Goal: Transaction & Acquisition: Purchase product/service

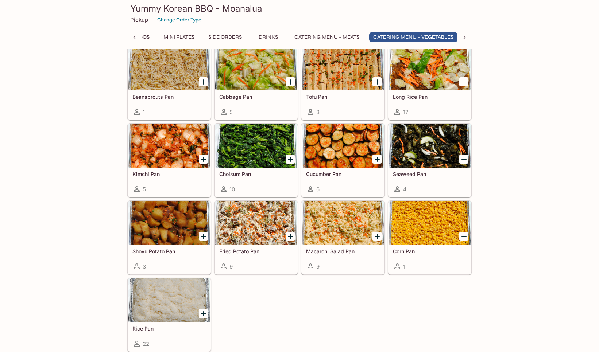
scroll to position [0, 341]
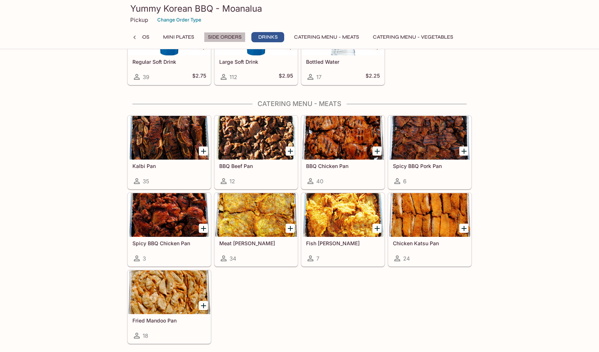
click at [214, 38] on button "Side Orders" at bounding box center [225, 37] width 42 height 10
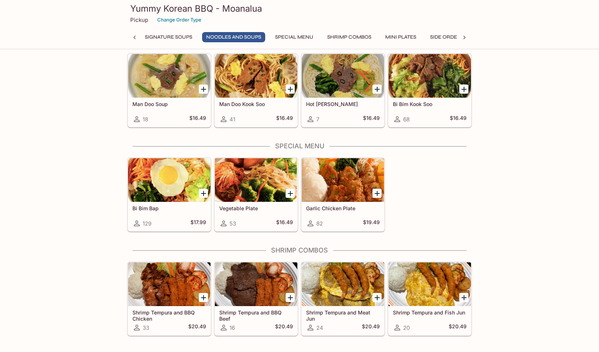
scroll to position [0, 0]
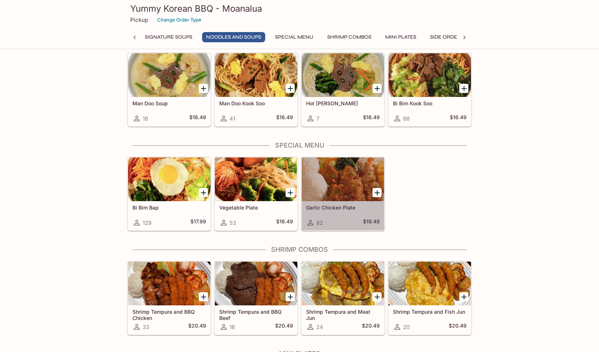
click at [357, 182] on div at bounding box center [343, 180] width 82 height 44
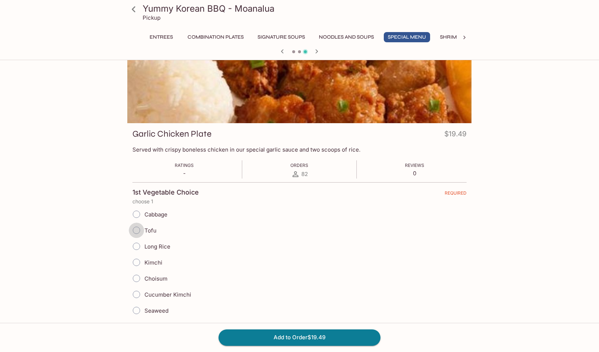
click at [138, 231] on input "Tofu" at bounding box center [136, 230] width 15 height 15
radio input "true"
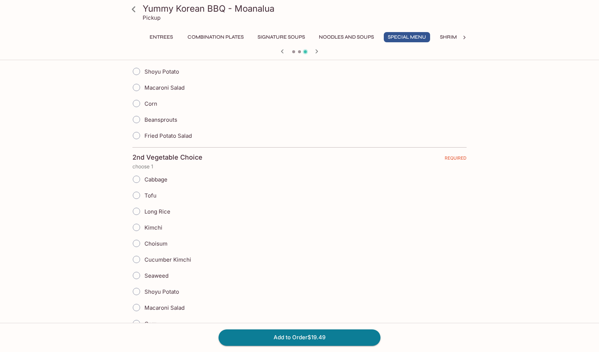
click at [137, 225] on input "Kimchi" at bounding box center [136, 227] width 15 height 15
radio input "true"
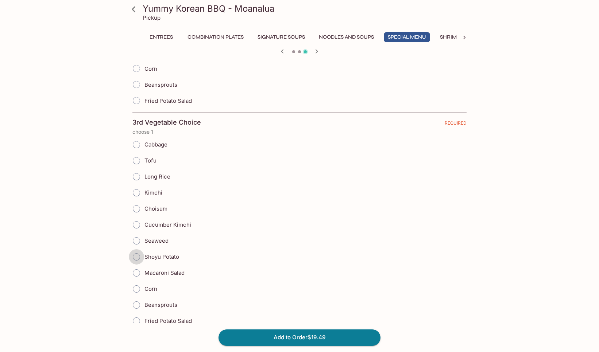
click at [138, 255] on input "Shoyu Potato" at bounding box center [136, 256] width 15 height 15
radio input "true"
click at [136, 256] on input "Shoyu Potato" at bounding box center [136, 258] width 15 height 15
radio input "true"
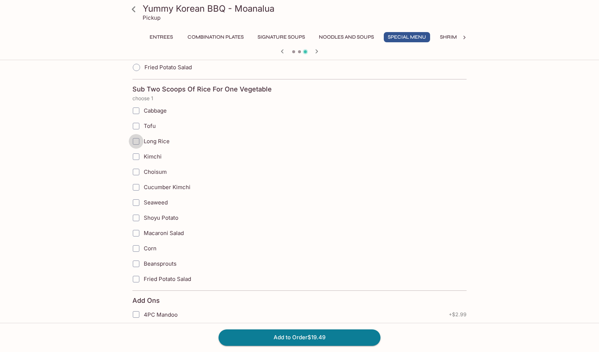
click at [136, 140] on input "Long Rice" at bounding box center [136, 141] width 15 height 15
click at [137, 141] on input "Long Rice" at bounding box center [136, 141] width 15 height 15
checkbox input "false"
click at [135, 173] on input "Choisum" at bounding box center [136, 172] width 15 height 15
checkbox input "true"
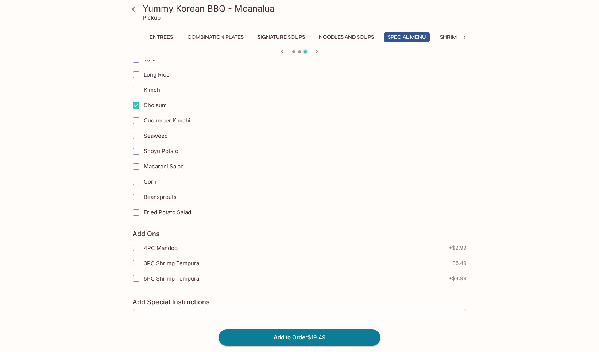
scroll to position [1153, 0]
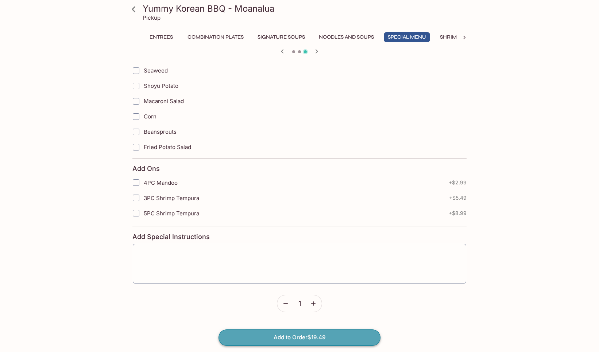
click at [318, 336] on button "Add to Order $19.49" at bounding box center [299, 338] width 162 height 16
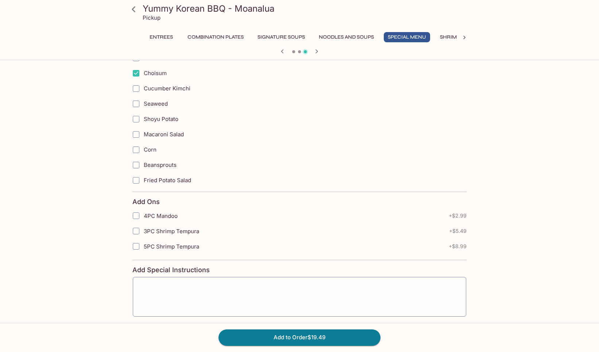
scroll to position [1080, 0]
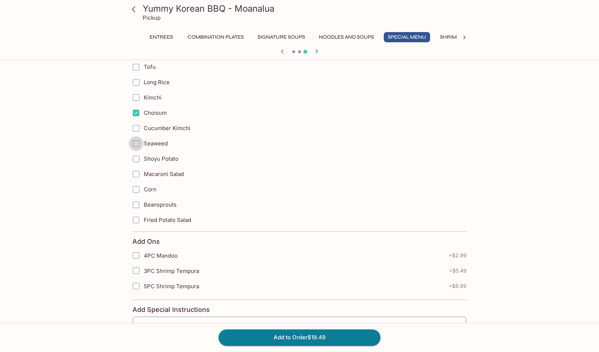
drag, startPoint x: 135, startPoint y: 142, endPoint x: 226, endPoint y: 209, distance: 113.1
click at [135, 142] on input "Seaweed" at bounding box center [136, 143] width 15 height 15
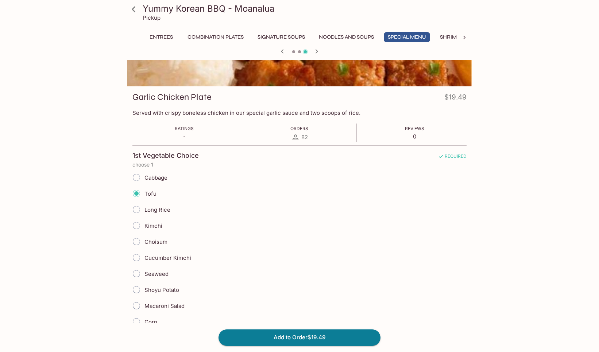
scroll to position [69, 0]
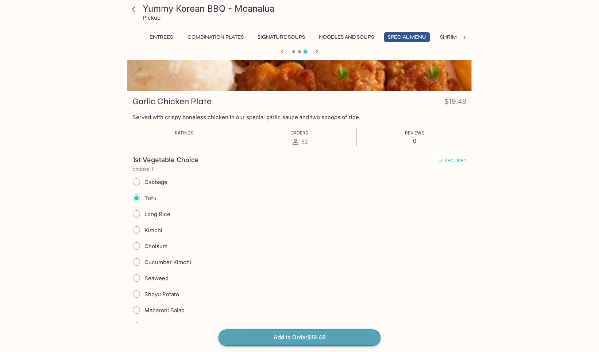
click at [306, 339] on button "Add to Order $19.49" at bounding box center [299, 338] width 162 height 16
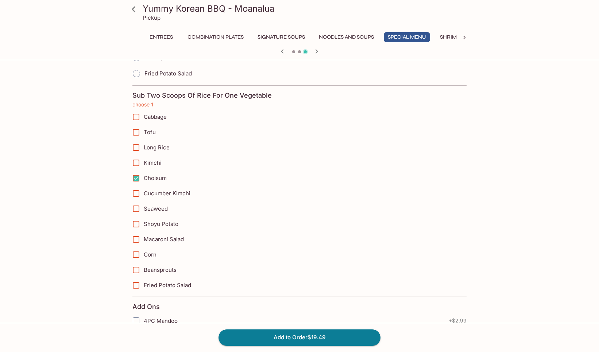
scroll to position [1017, 0]
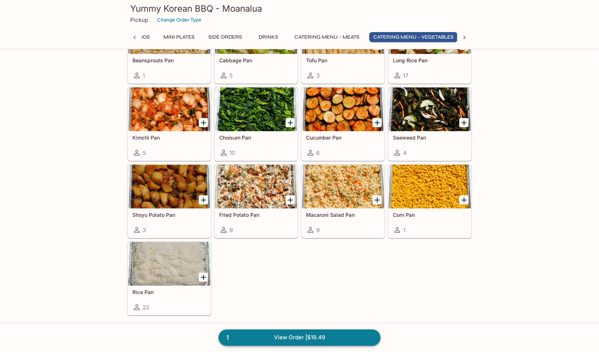
scroll to position [0, 341]
click at [305, 334] on link "1 View Order | $19.49" at bounding box center [299, 338] width 162 height 16
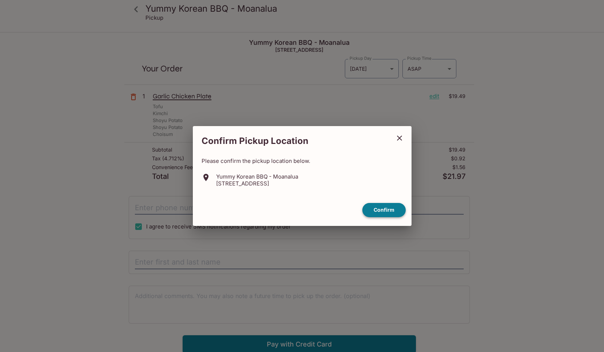
click at [385, 209] on button "Confirm" at bounding box center [384, 210] width 43 height 14
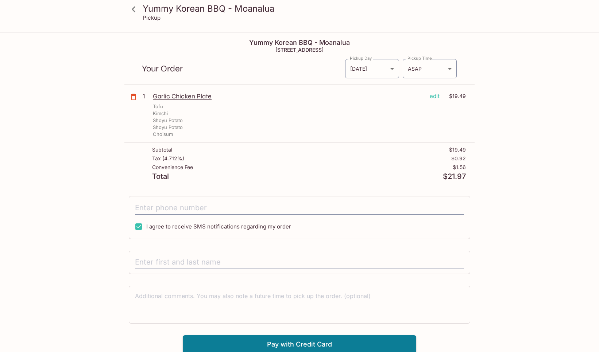
click at [438, 94] on p "edit" at bounding box center [435, 96] width 10 height 8
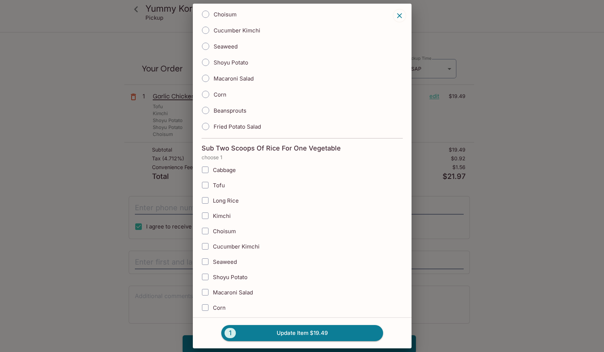
scroll to position [875, 0]
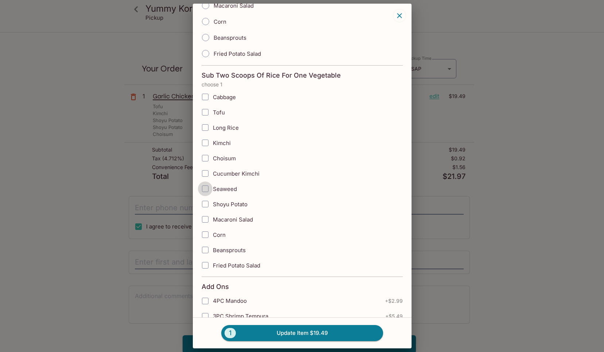
click at [204, 188] on input "Seaweed" at bounding box center [205, 189] width 15 height 15
checkbox input "true"
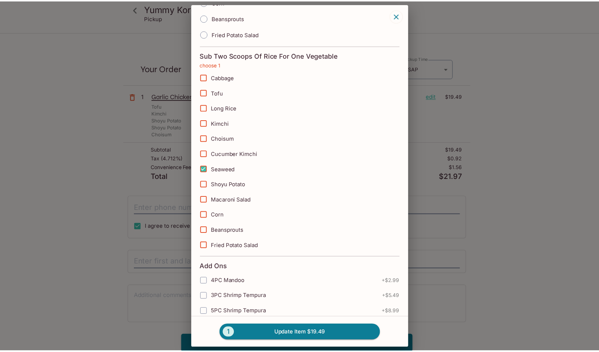
scroll to position [912, 0]
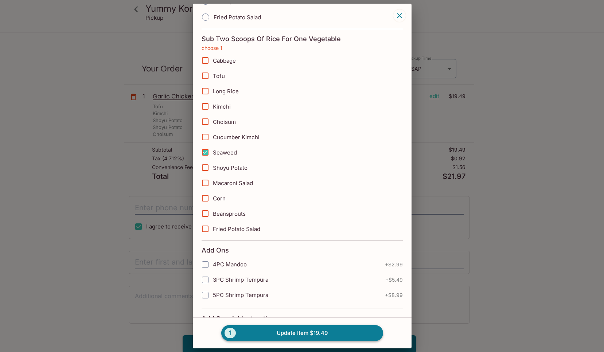
click at [286, 333] on button "1 Update Item $19.49" at bounding box center [302, 333] width 162 height 16
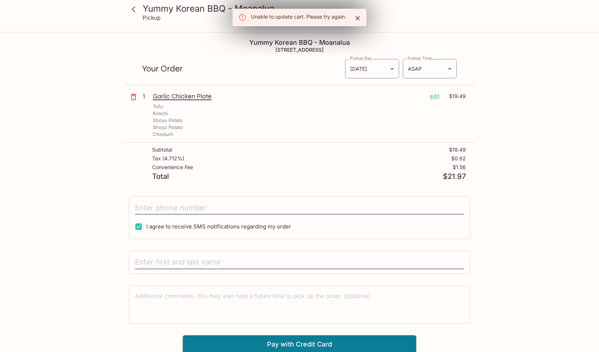
click at [358, 16] on icon "Close" at bounding box center [357, 18] width 7 height 7
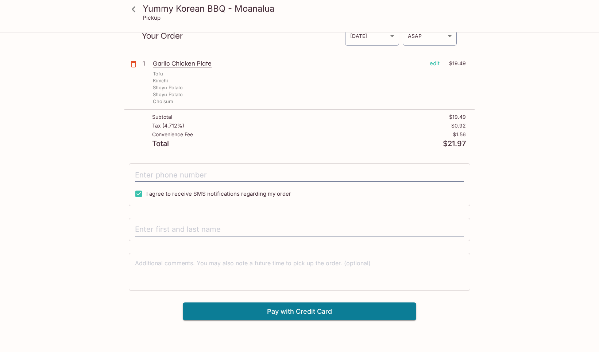
scroll to position [12, 0]
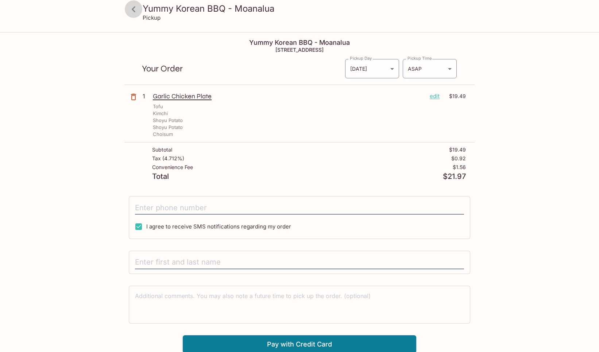
click at [133, 12] on icon at bounding box center [133, 9] width 13 height 13
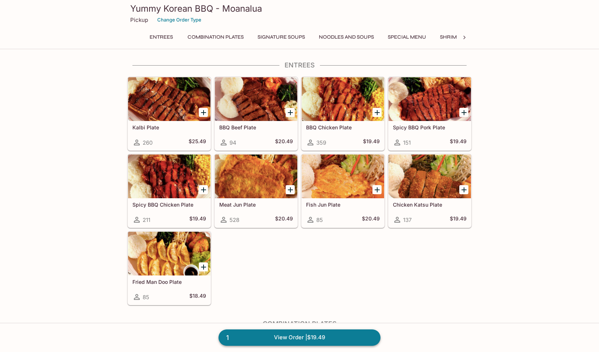
click at [328, 334] on link "1 View Order | $19.49" at bounding box center [299, 338] width 162 height 16
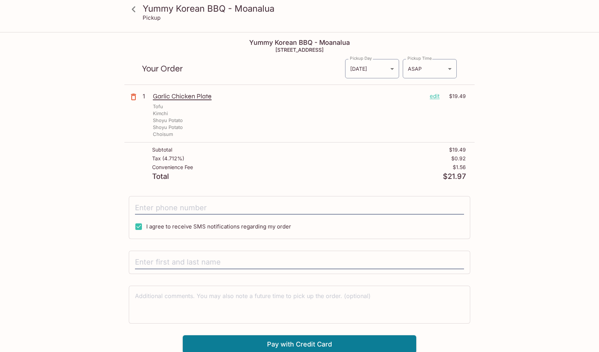
click at [434, 96] on p "edit" at bounding box center [435, 96] width 10 height 8
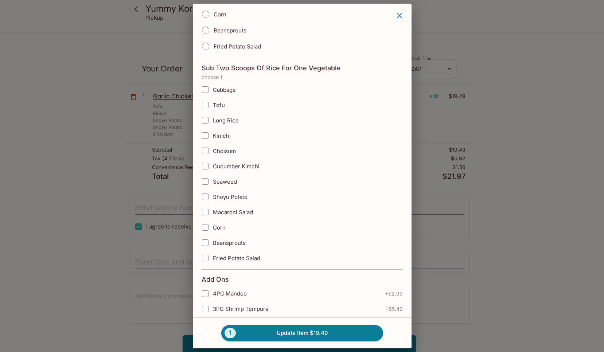
drag, startPoint x: 204, startPoint y: 180, endPoint x: 210, endPoint y: 186, distance: 8.3
click at [204, 180] on input "Seaweed" at bounding box center [205, 181] width 15 height 15
checkbox input "true"
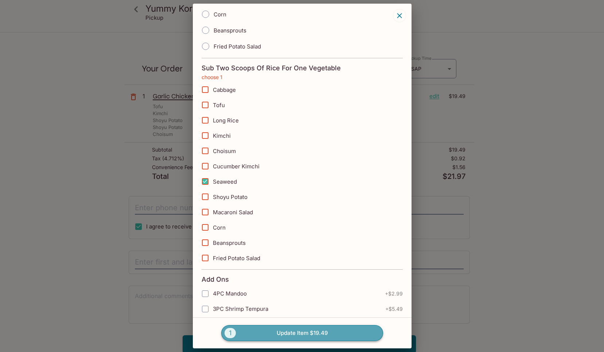
click at [282, 331] on button "1 Update Item $19.49" at bounding box center [302, 333] width 162 height 16
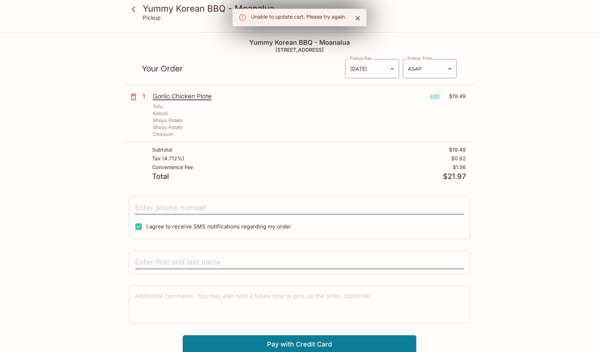
click at [357, 16] on icon "Close" at bounding box center [357, 18] width 7 height 7
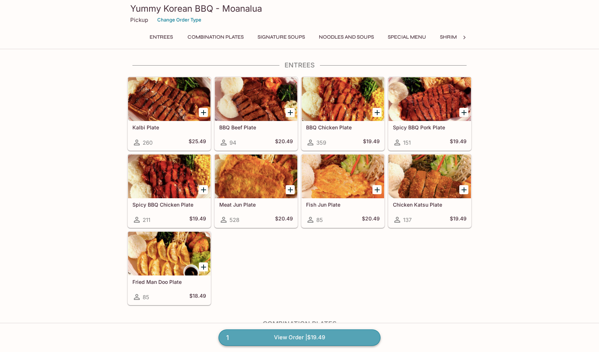
click at [309, 335] on link "1 View Order | $19.49" at bounding box center [299, 338] width 162 height 16
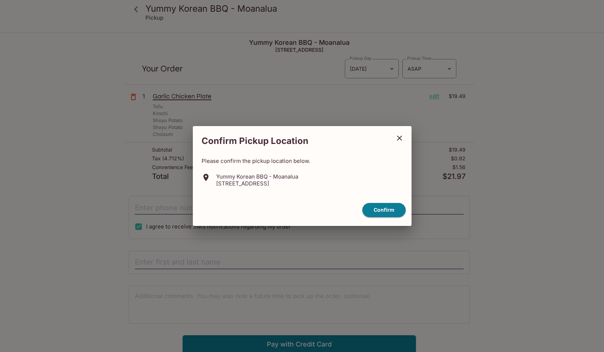
click at [399, 137] on icon "close" at bounding box center [399, 138] width 9 height 9
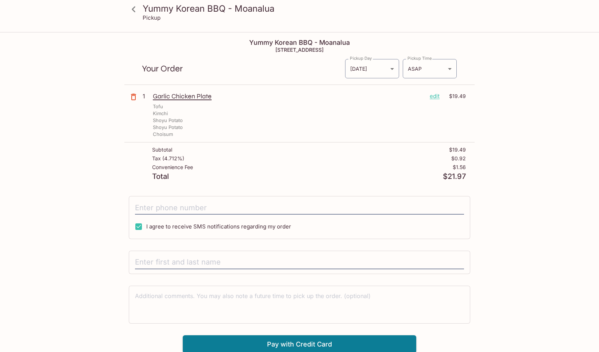
click at [132, 95] on icon "button" at bounding box center [133, 97] width 5 height 7
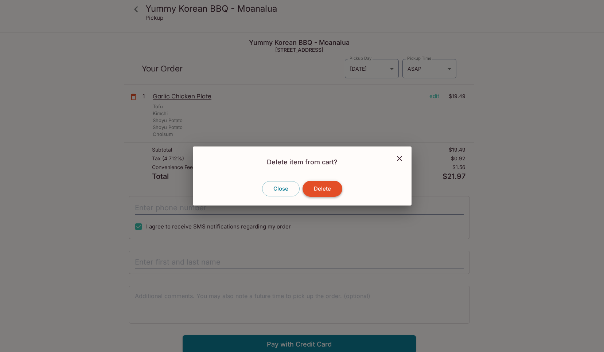
click at [325, 189] on button "Delete" at bounding box center [323, 189] width 40 height 16
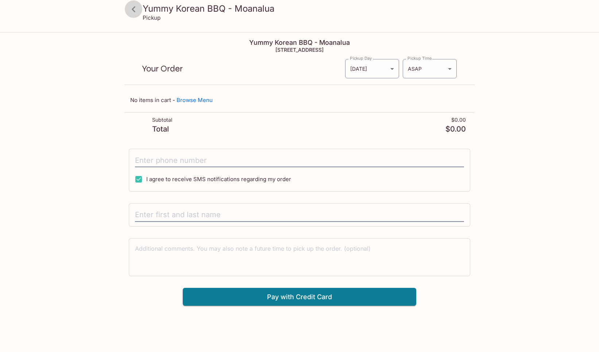
click at [138, 10] on icon at bounding box center [133, 9] width 13 height 13
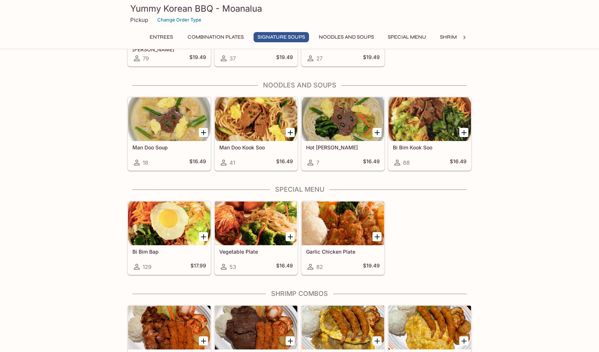
scroll to position [547, 0]
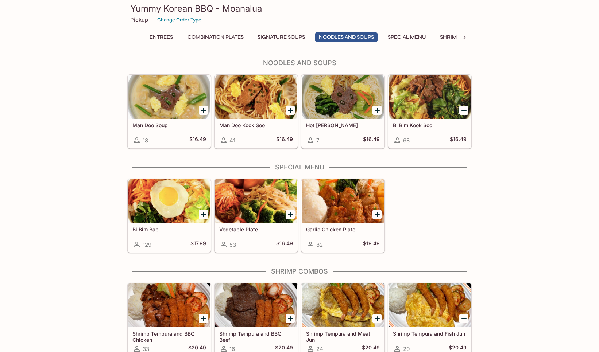
click at [358, 207] on div at bounding box center [343, 201] width 82 height 44
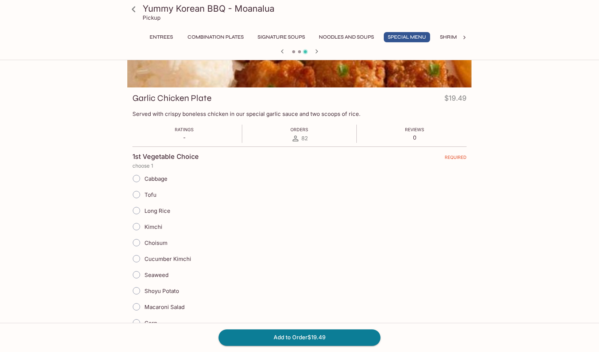
scroll to position [73, 0]
click at [136, 195] on input "Tofu" at bounding box center [136, 193] width 15 height 15
radio input "true"
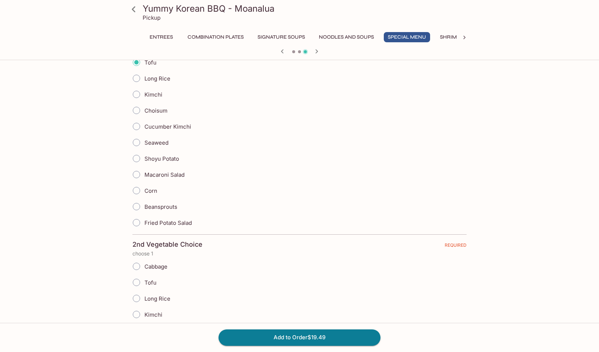
scroll to position [292, 0]
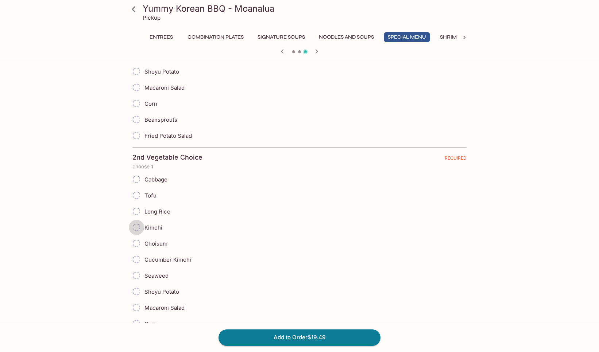
click at [138, 227] on input "Kimchi" at bounding box center [136, 227] width 15 height 15
radio input "true"
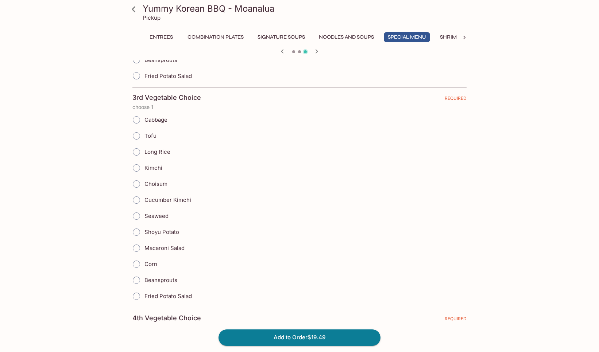
scroll to position [657, 0]
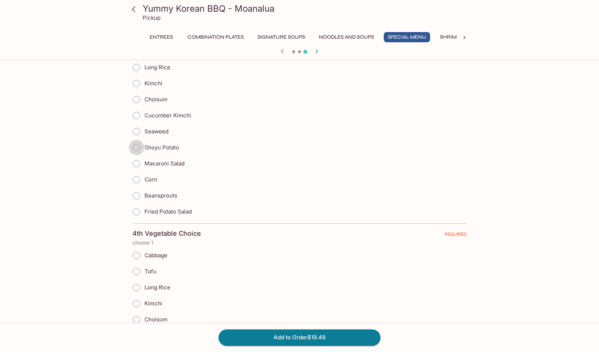
click at [139, 148] on input "Shoyu Potato" at bounding box center [136, 147] width 15 height 15
radio input "true"
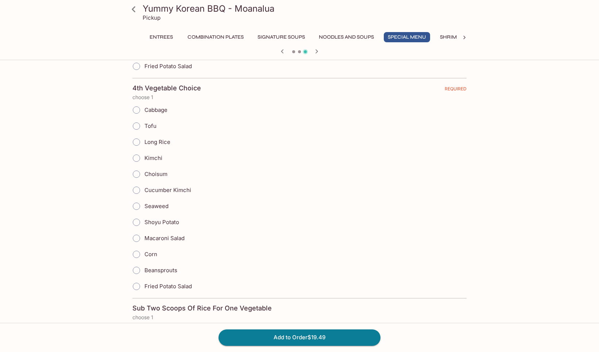
scroll to position [802, 0]
click at [139, 220] on input "Shoyu Potato" at bounding box center [136, 221] width 15 height 15
radio input "true"
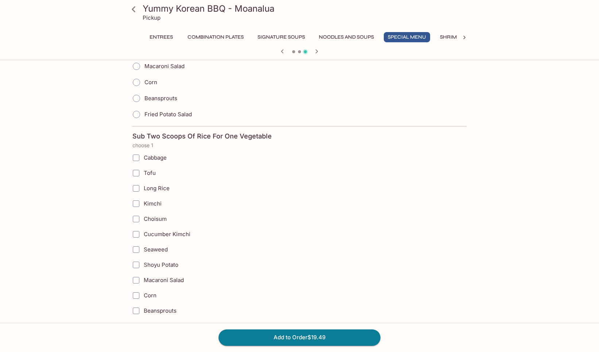
scroll to position [985, 0]
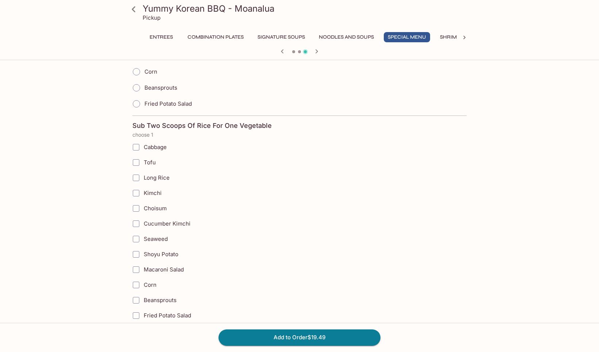
click at [136, 239] on input "Seaweed" at bounding box center [136, 239] width 15 height 15
checkbox input "true"
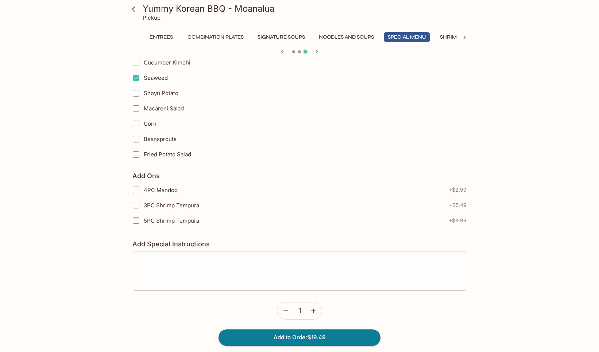
scroll to position [1153, 0]
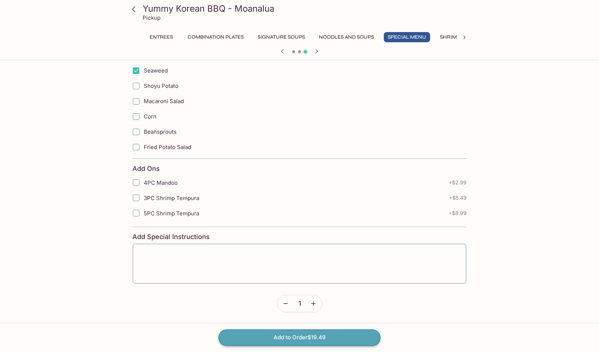
click at [287, 336] on button "Add to Order $19.49" at bounding box center [299, 338] width 162 height 16
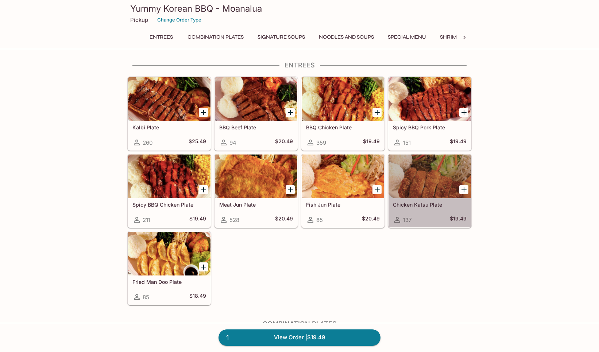
click at [430, 180] on div at bounding box center [429, 177] width 82 height 44
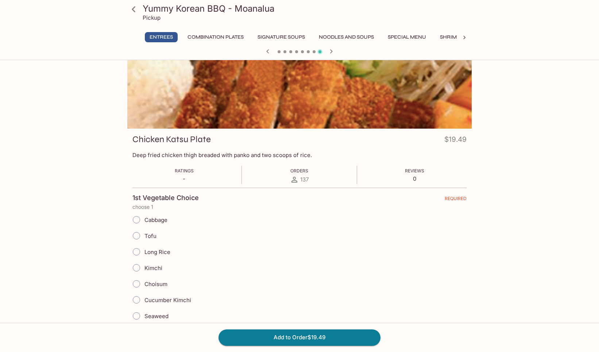
scroll to position [73, 0]
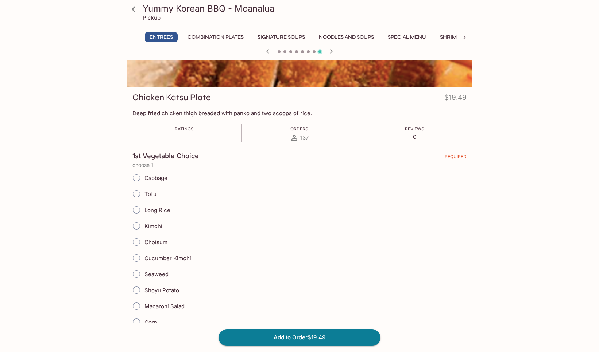
click at [126, 9] on link at bounding box center [133, 9] width 18 height 18
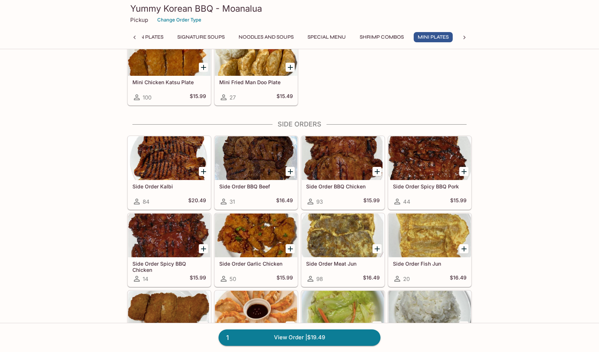
click at [510, 217] on div "Entrees Kalbi Plate 260 $25.49 BBQ Beef Plate 94 $20.49 BBQ Chicken Plate 359 $…" at bounding box center [299, 52] width 599 height 2097
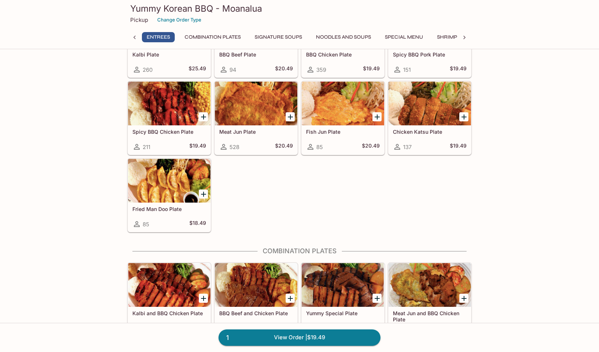
click at [424, 100] on div at bounding box center [429, 104] width 82 height 44
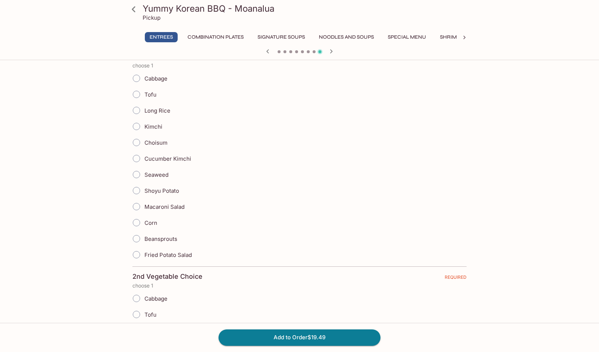
scroll to position [146, 0]
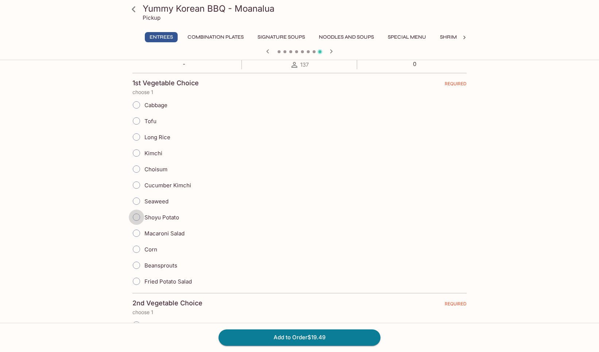
click at [138, 216] on input "Shoyu Potato" at bounding box center [136, 217] width 15 height 15
radio input "true"
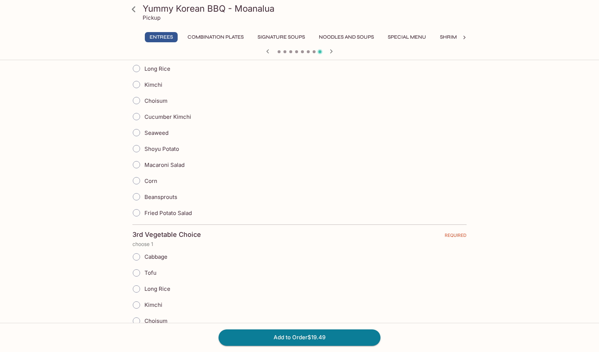
scroll to position [438, 0]
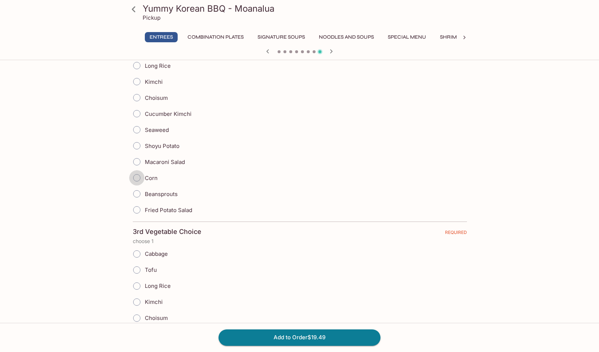
click at [136, 177] on input "Corn" at bounding box center [136, 177] width 15 height 15
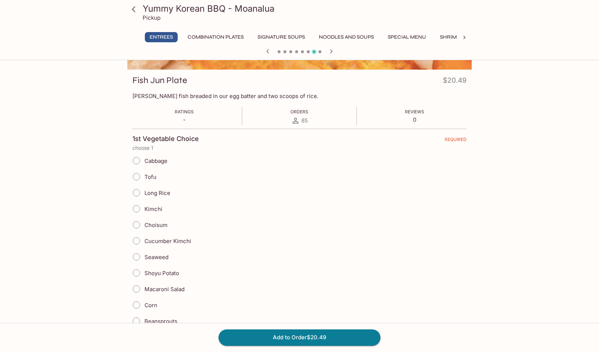
scroll to position [36, 0]
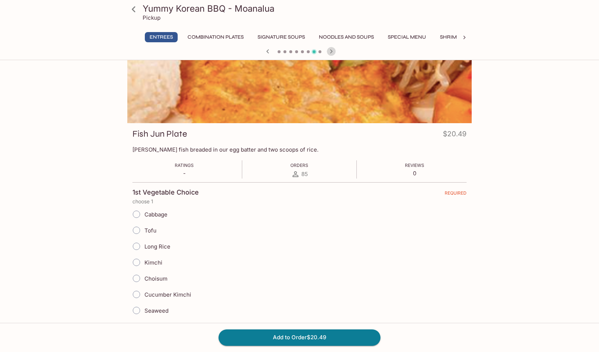
click at [330, 51] on icon "button" at bounding box center [331, 51] width 9 height 9
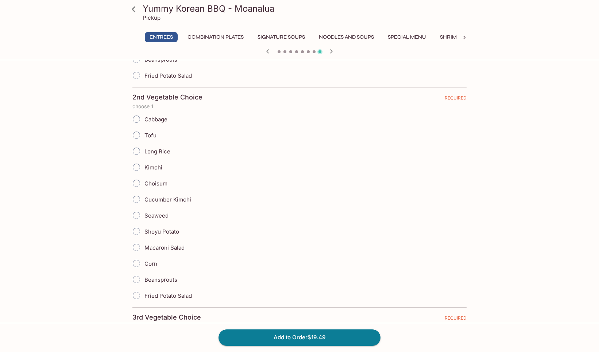
scroll to position [365, 0]
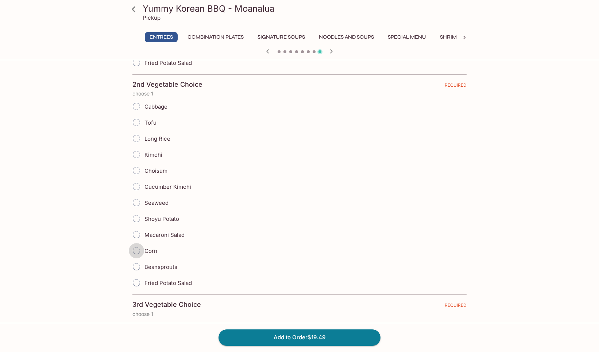
click at [137, 250] on input "Corn" at bounding box center [136, 250] width 15 height 15
radio input "true"
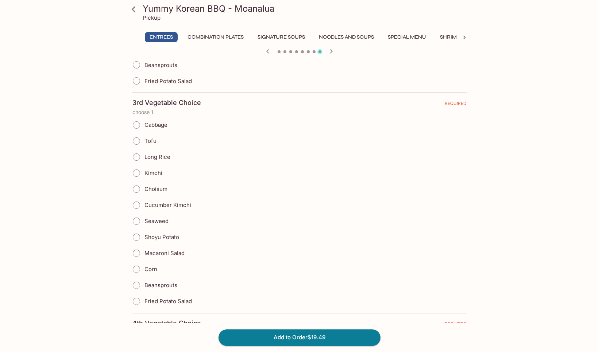
scroll to position [584, 0]
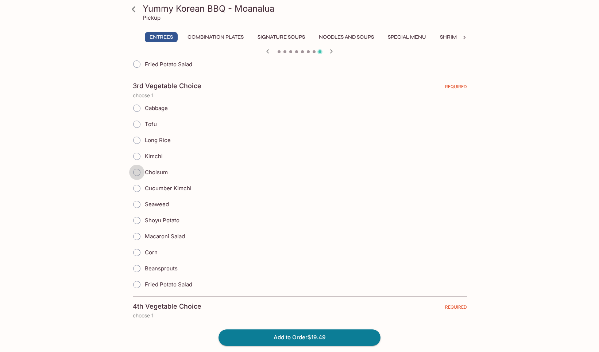
click at [136, 171] on input "Choisum" at bounding box center [136, 172] width 15 height 15
click at [331, 50] on icon "button" at bounding box center [331, 51] width 9 height 9
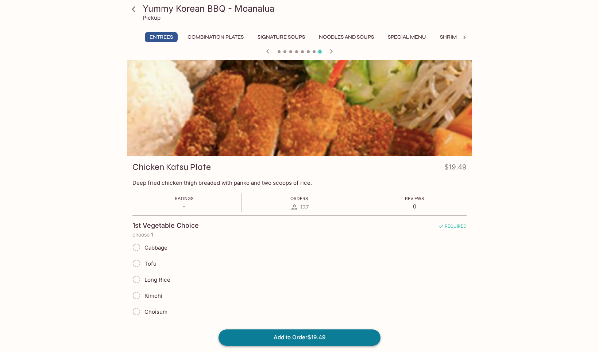
scroll to position [0, 0]
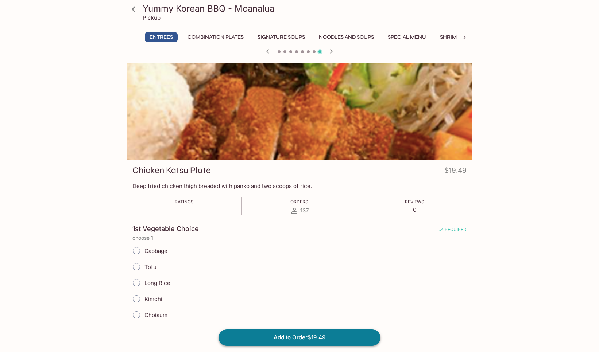
click at [325, 330] on button "Add to Order $19.49" at bounding box center [299, 338] width 162 height 16
click at [338, 334] on button "Add to Order $19.49" at bounding box center [299, 338] width 162 height 16
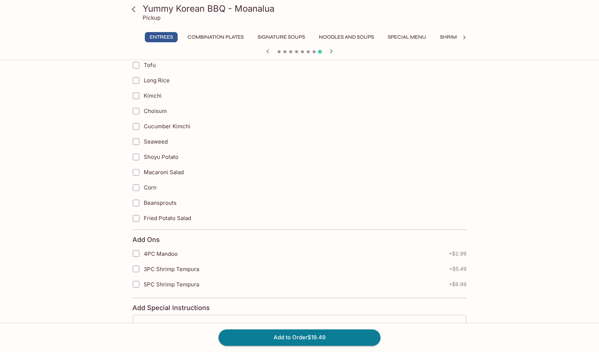
scroll to position [1153, 0]
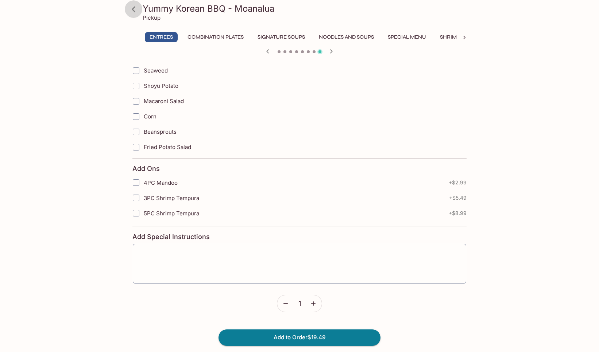
click at [131, 7] on icon at bounding box center [133, 9] width 13 height 13
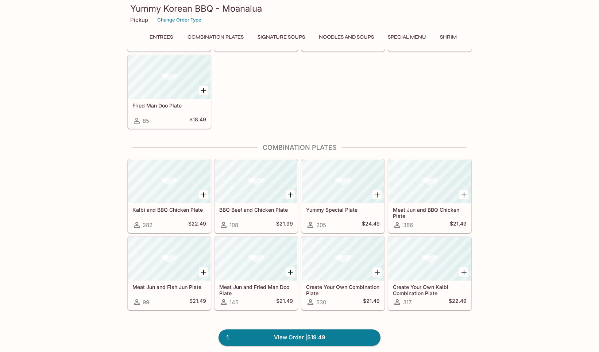
scroll to position [177, 0]
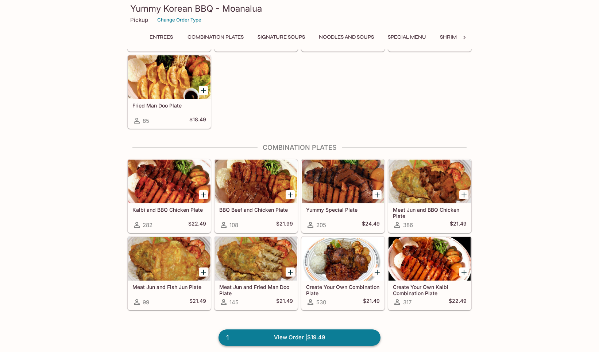
click at [291, 333] on link "1 View Order | $19.49" at bounding box center [299, 338] width 162 height 16
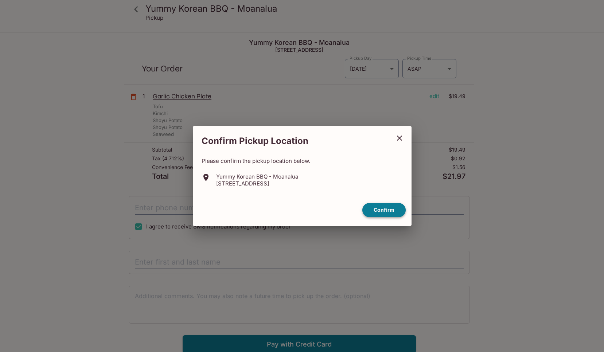
click at [387, 208] on button "Confirm" at bounding box center [384, 210] width 43 height 14
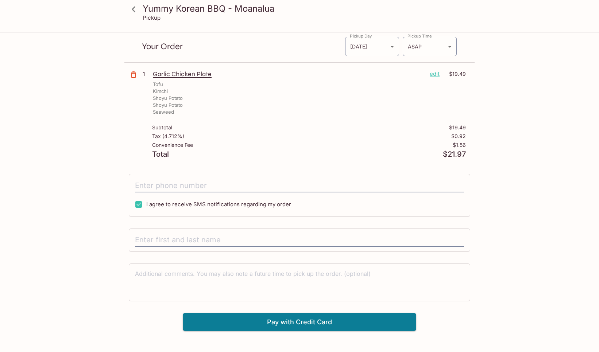
scroll to position [33, 0]
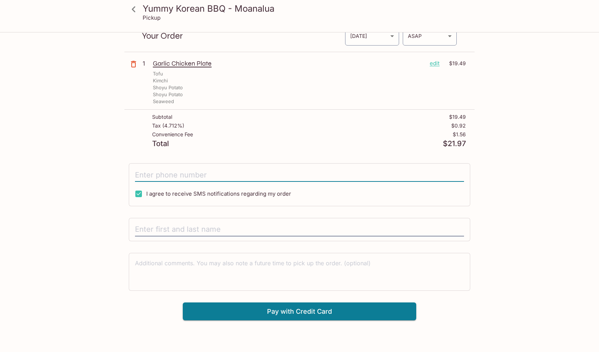
click at [169, 174] on input "tel" at bounding box center [299, 175] width 329 height 14
type input "(301) 412-0555"
click at [183, 224] on input "text" at bounding box center [299, 230] width 329 height 14
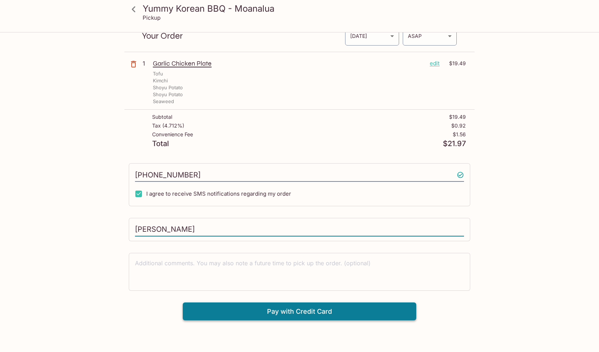
type input "Rick Moore"
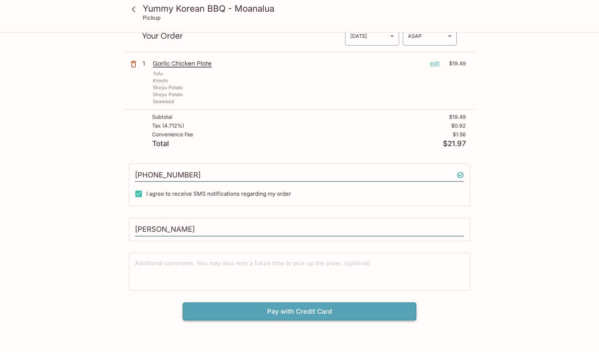
click at [295, 311] on button "Pay with Credit Card" at bounding box center [299, 312] width 233 height 18
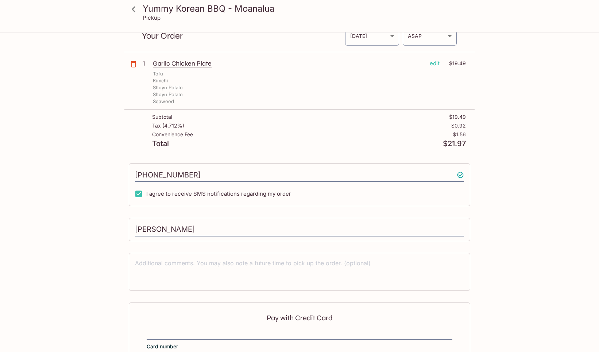
scroll to position [111, 0]
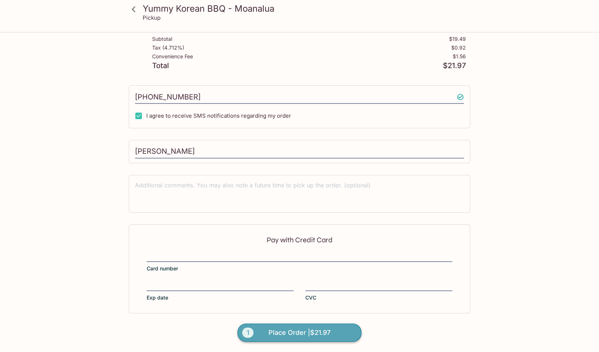
click at [325, 330] on span "Place Order | $21.97" at bounding box center [299, 333] width 62 height 12
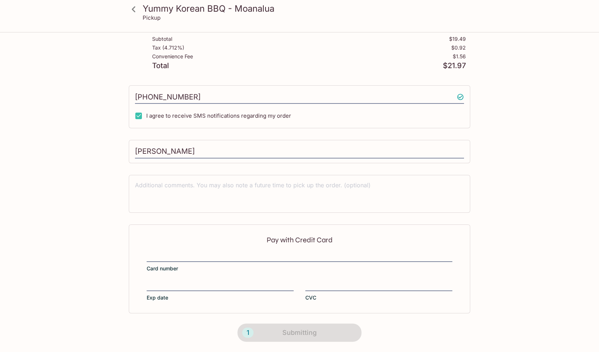
scroll to position [50, 0]
